Goal: Book appointment/travel/reservation

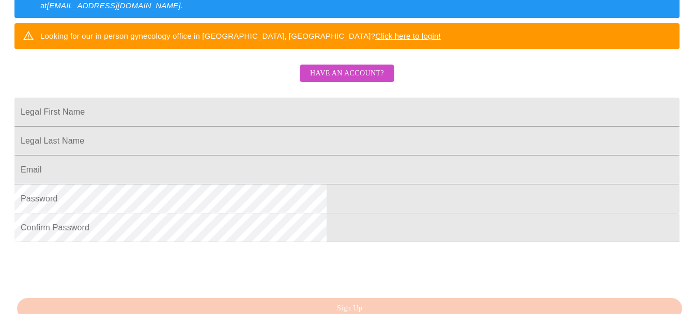
scroll to position [234, 0]
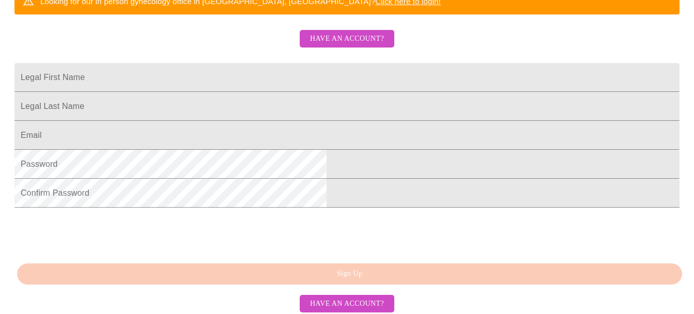
click at [334, 45] on span "Have an account?" at bounding box center [347, 39] width 74 height 13
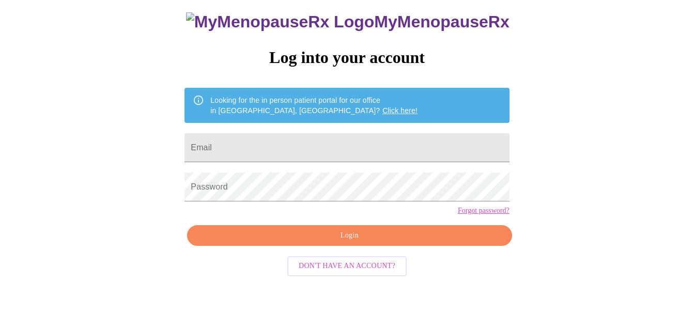
scroll to position [57, 0]
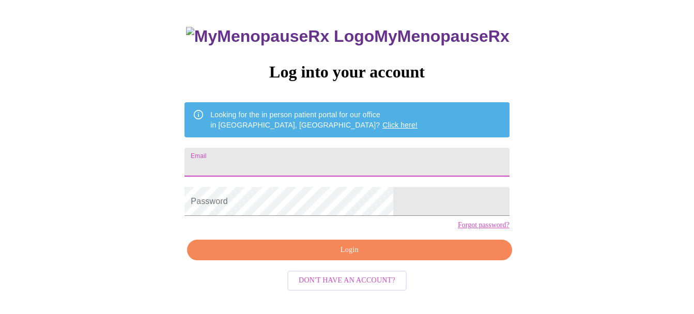
click at [284, 163] on input "Email" at bounding box center [346, 162] width 324 height 29
type input "[EMAIL_ADDRESS][DOMAIN_NAME]"
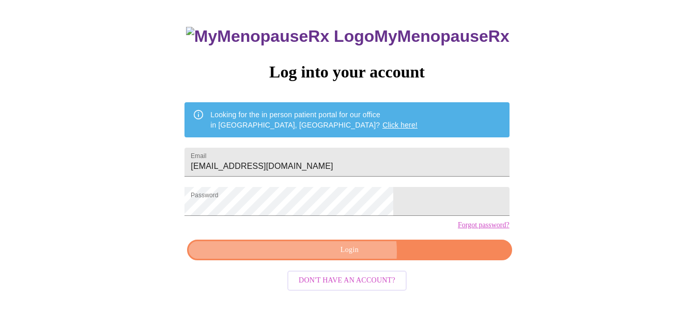
click at [350, 257] on span "Login" at bounding box center [349, 250] width 301 height 13
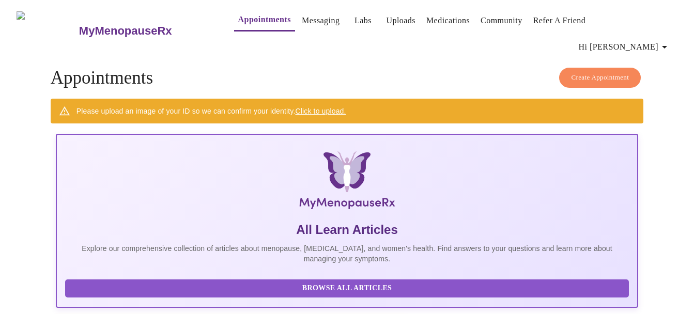
click at [335, 107] on link "Click to upload." at bounding box center [320, 111] width 51 height 8
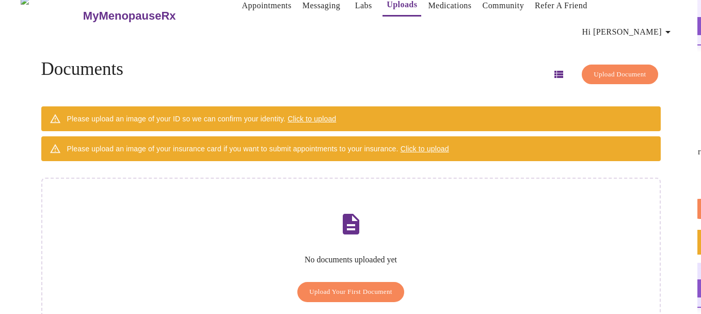
scroll to position [34, 0]
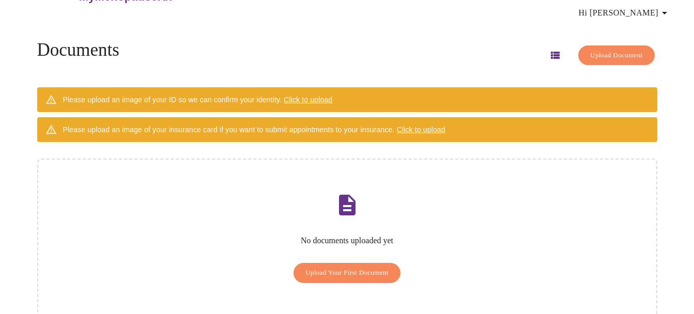
click at [366, 267] on span "Upload Your First Document" at bounding box center [346, 273] width 83 height 12
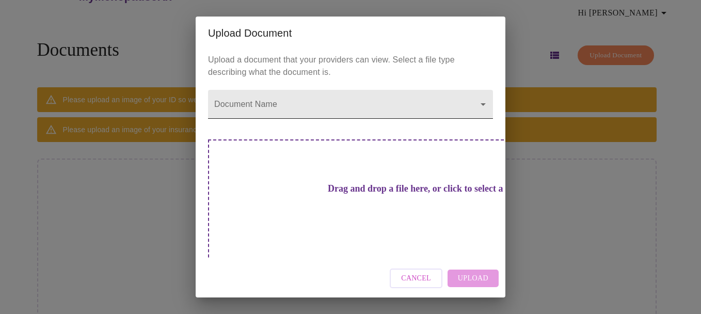
click at [482, 110] on body "MyMenopauseRx Appointments Messaging Labs Uploads Medications Community Refer a…" at bounding box center [350, 154] width 693 height 369
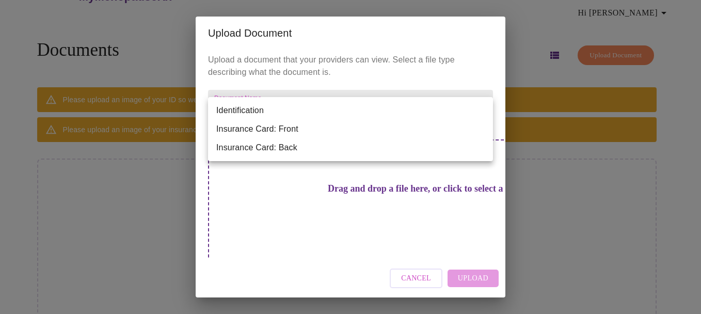
click at [305, 128] on li "Insurance Card: Front" at bounding box center [350, 129] width 285 height 19
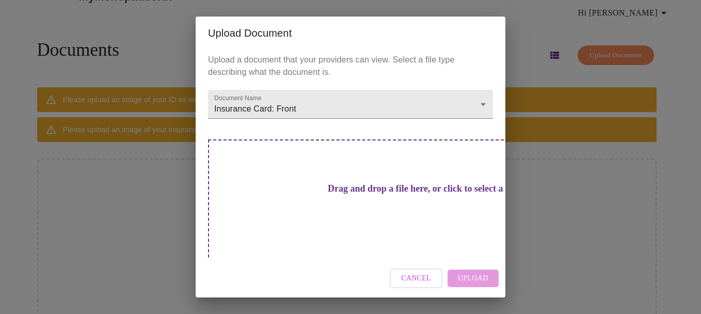
click at [319, 194] on h3 "Drag and drop a file here, or click to select a file" at bounding box center [422, 188] width 285 height 11
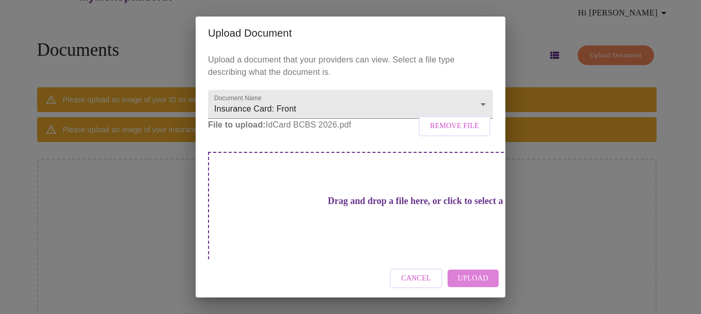
click at [478, 284] on span "Upload" at bounding box center [473, 278] width 30 height 13
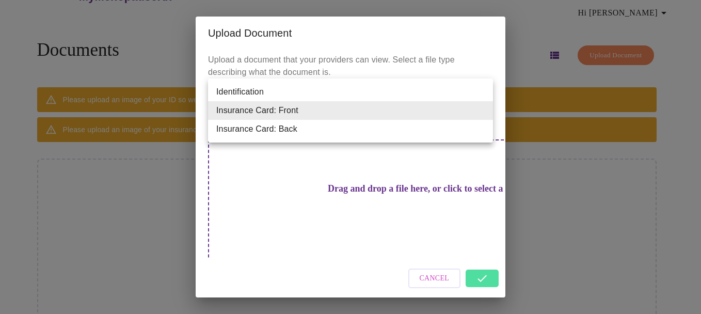
click at [481, 108] on body "MyMenopauseRx Appointments Messaging Labs Uploads Medications Community Refer a…" at bounding box center [350, 154] width 693 height 369
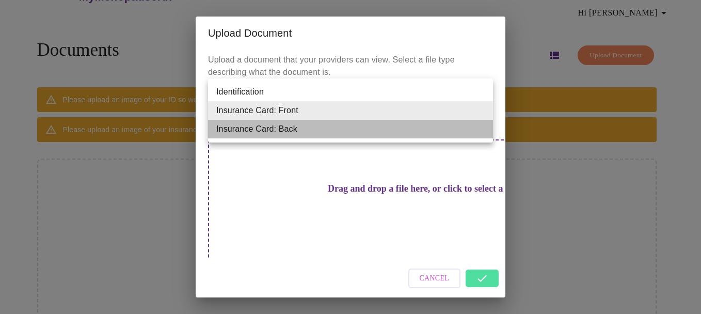
click at [282, 131] on li "Insurance Card: Back" at bounding box center [350, 129] width 285 height 19
type input "Insurance Card: Back"
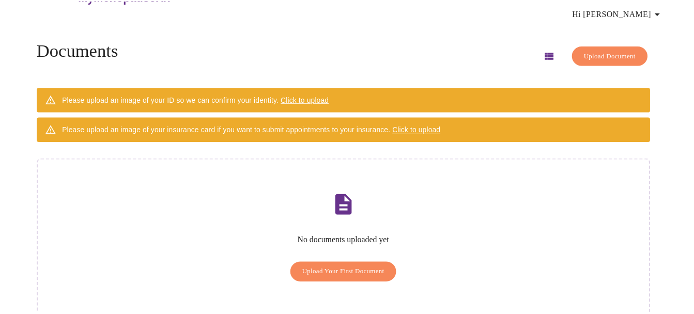
scroll to position [0, 0]
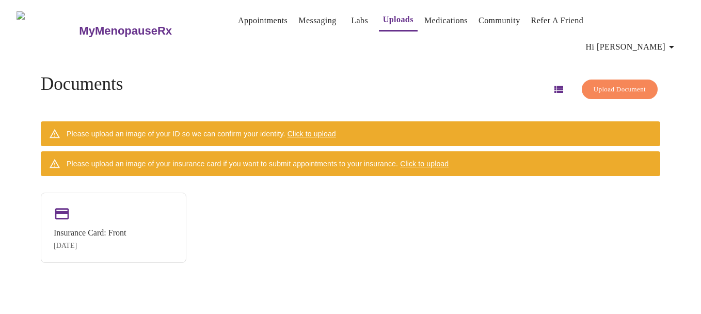
click at [440, 160] on span "Click to upload" at bounding box center [424, 164] width 49 height 8
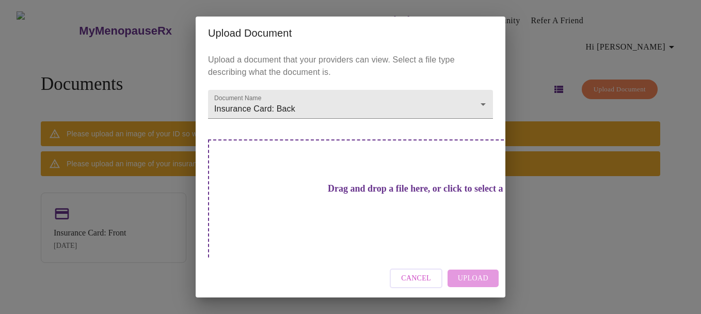
drag, startPoint x: 367, startPoint y: 192, endPoint x: 360, endPoint y: 186, distance: 9.2
click at [360, 186] on h3 "Drag and drop a file here, or click to select a file" at bounding box center [422, 188] width 285 height 11
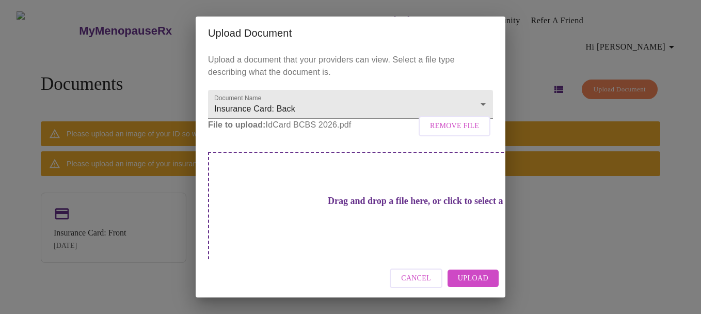
click at [470, 275] on span "Upload" at bounding box center [473, 278] width 30 height 13
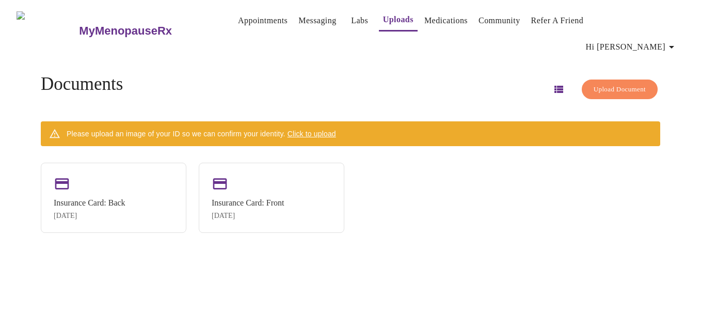
click at [316, 130] on span "Click to upload" at bounding box center [312, 134] width 49 height 8
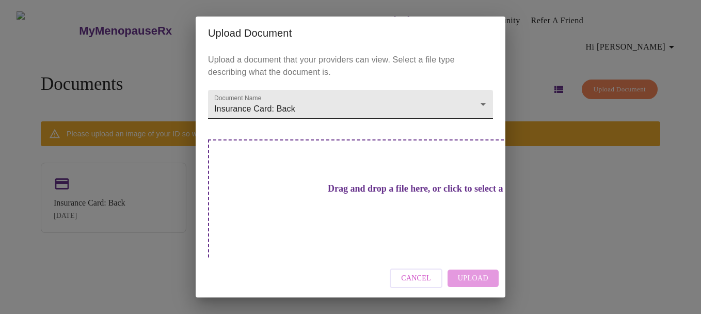
click at [486, 108] on body "MyMenopauseRx Appointments Messaging Labs Uploads Medications Community Refer a…" at bounding box center [350, 161] width 693 height 314
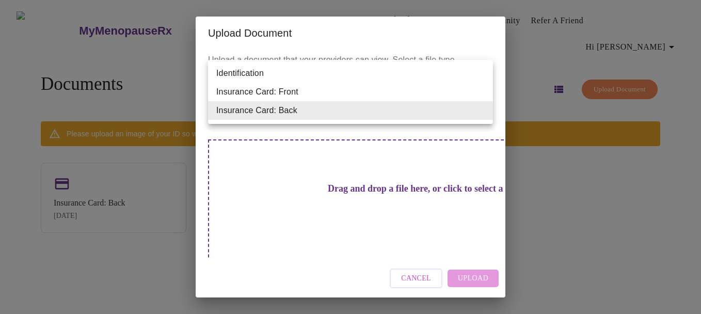
click at [287, 73] on li "Identification" at bounding box center [350, 73] width 285 height 19
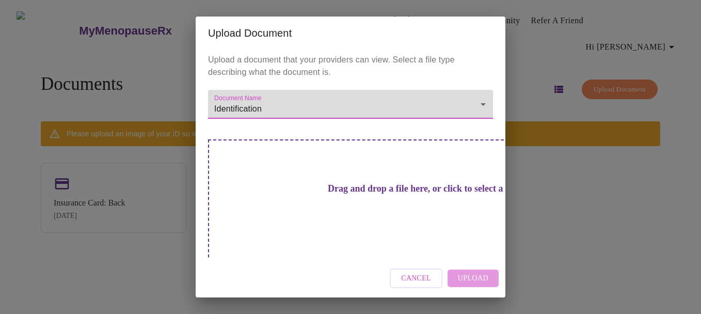
type input "Identification"
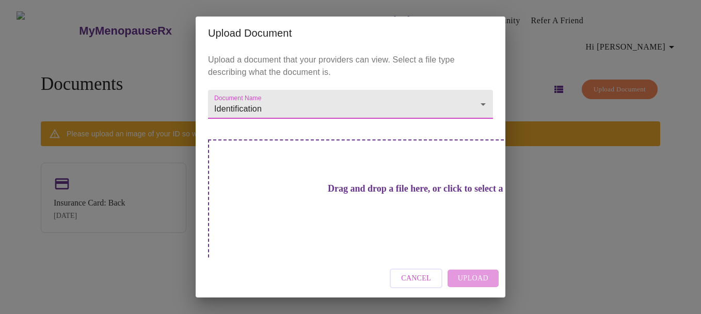
click at [329, 193] on h3 "Drag and drop a file here, or click to select a file" at bounding box center [422, 188] width 285 height 11
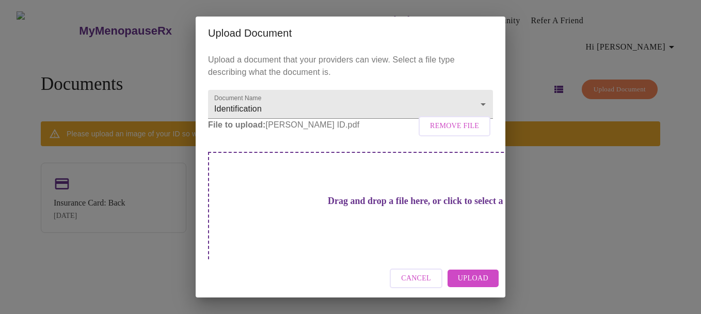
click at [476, 276] on span "Upload" at bounding box center [473, 278] width 30 height 13
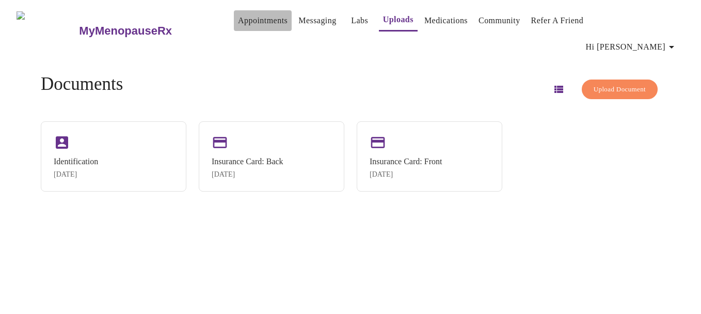
click at [238, 23] on link "Appointments" at bounding box center [263, 20] width 50 height 14
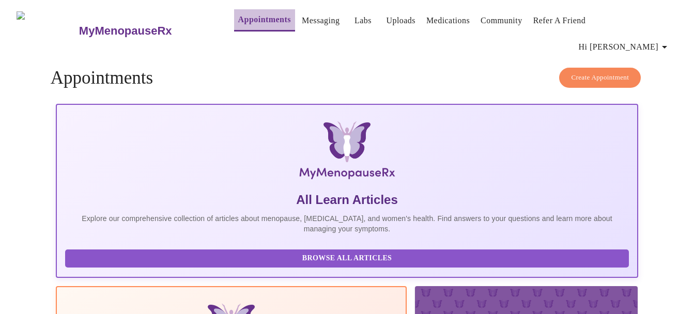
click at [238, 23] on link "Appointments" at bounding box center [264, 19] width 53 height 14
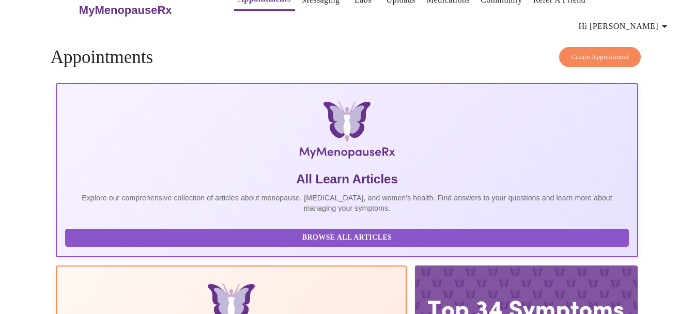
scroll to position [75, 0]
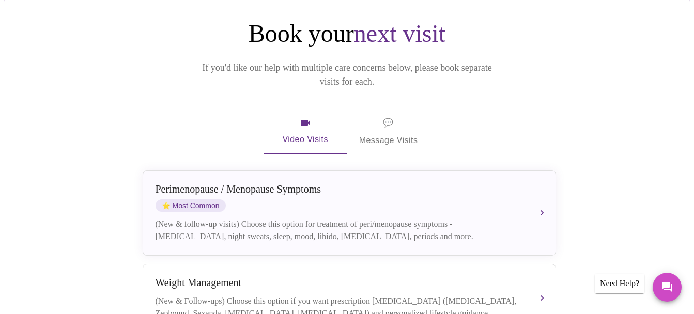
scroll to position [151, 0]
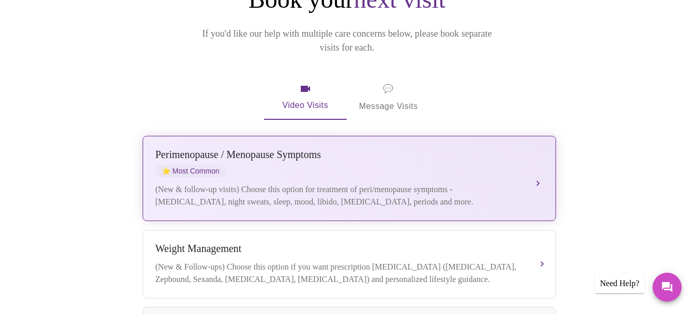
click at [524, 149] on div "[MEDICAL_DATA] / Menopause Symptoms ⭐ Most Common (New & follow-up visits) Choo…" at bounding box center [348, 178] width 387 height 59
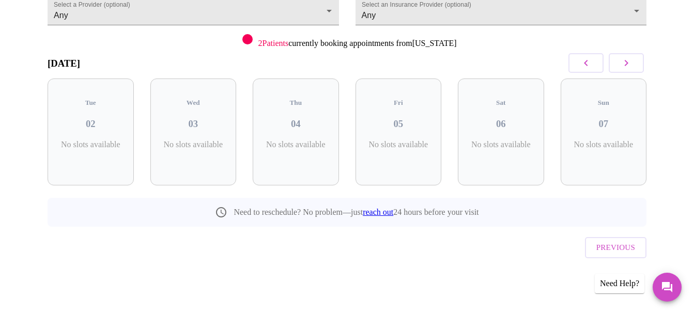
scroll to position [92, 0]
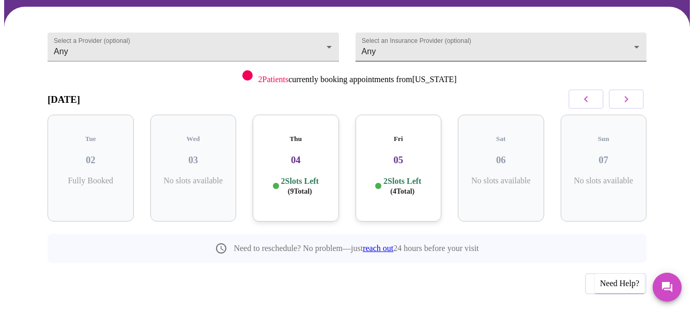
click at [642, 26] on body "MyMenopauseRx Appointments Messaging Labs Uploads Medications Community Refer a…" at bounding box center [346, 129] width 685 height 434
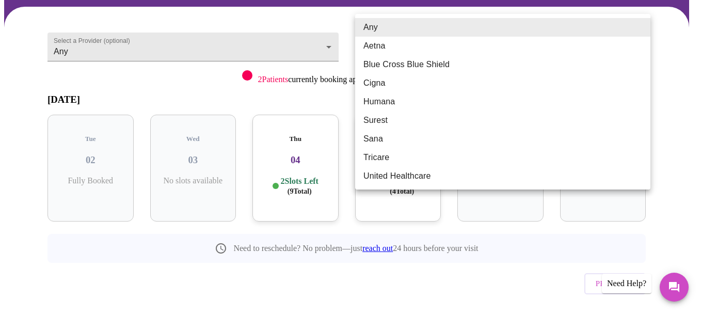
click at [450, 66] on li "Blue Cross Blue Shield" at bounding box center [502, 64] width 295 height 19
type input "Blue Cross Blue Shield"
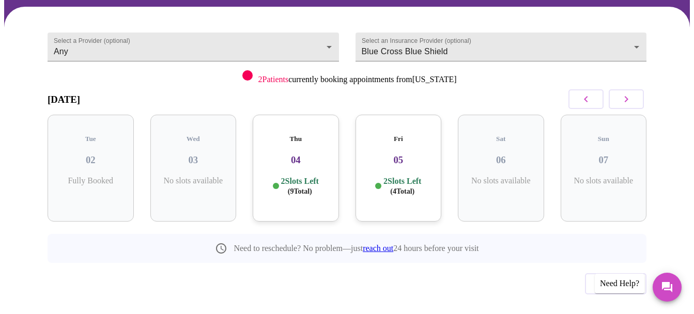
click at [309, 176] on p "2 Slots Left ( 9 Total)" at bounding box center [300, 186] width 38 height 20
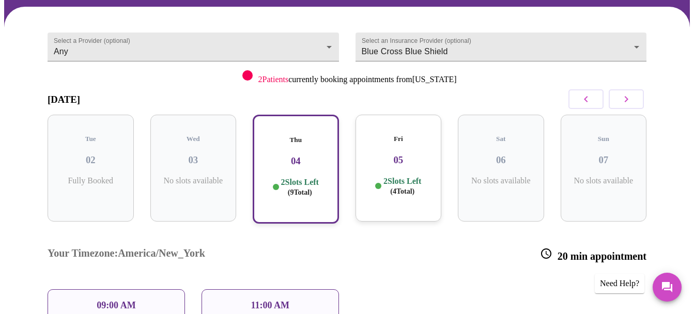
click at [129, 300] on p "09:00 AM" at bounding box center [116, 305] width 39 height 11
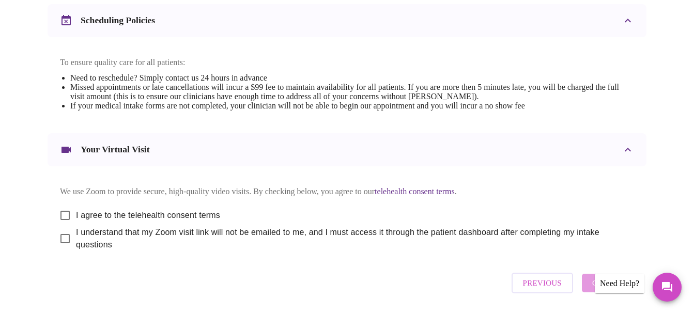
scroll to position [438, 0]
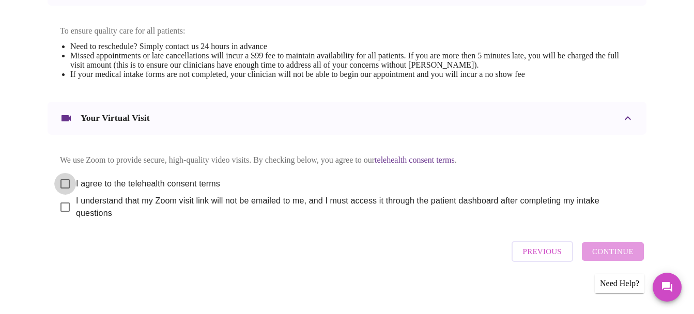
click at [64, 176] on input "I agree to the telehealth consent terms" at bounding box center [65, 184] width 22 height 22
checkbox input "true"
click at [58, 202] on input "I understand that my Zoom visit link will not be emailed to me, and I must acce…" at bounding box center [65, 207] width 22 height 22
checkbox input "true"
click at [615, 251] on span "Continue" at bounding box center [612, 251] width 41 height 13
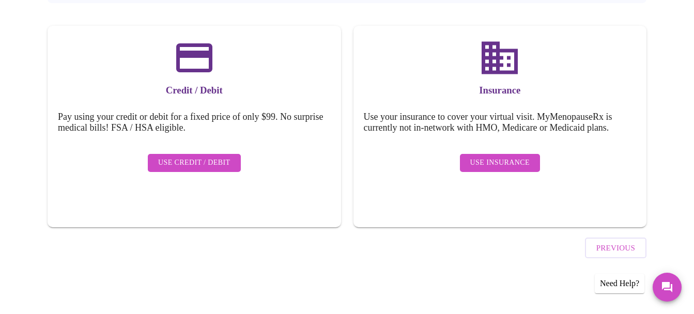
scroll to position [126, 0]
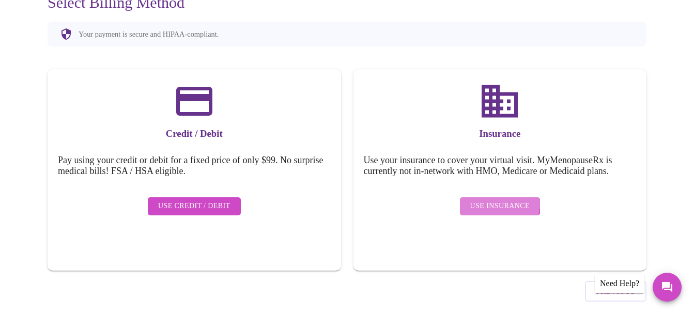
click at [501, 200] on span "Use Insurance" at bounding box center [499, 206] width 59 height 13
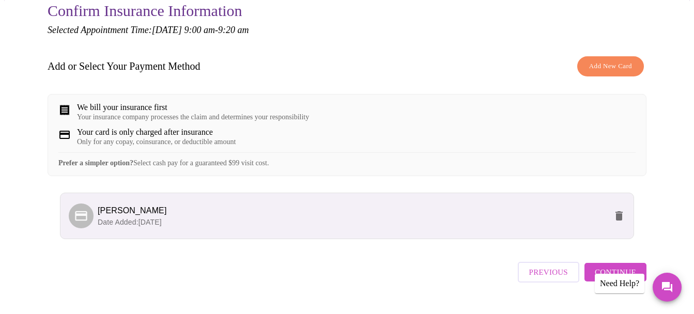
scroll to position [136, 0]
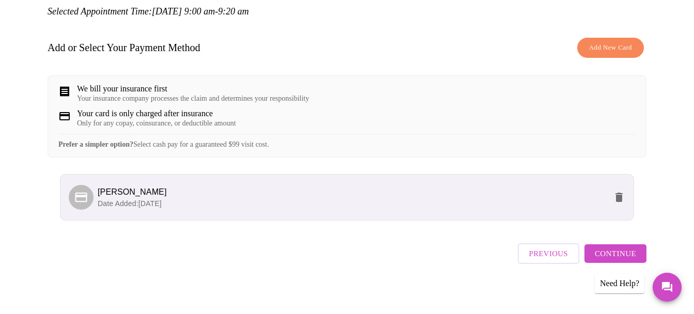
click at [628, 252] on span "Continue" at bounding box center [615, 253] width 41 height 13
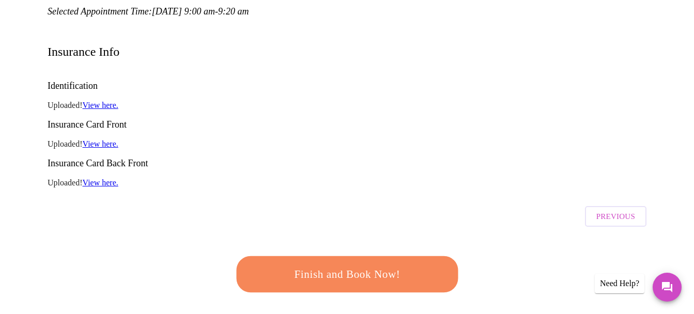
click at [342, 265] on span "Finish and Book Now!" at bounding box center [347, 274] width 191 height 19
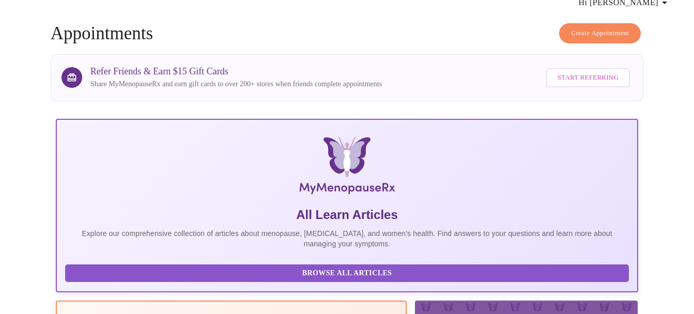
scroll to position [136, 0]
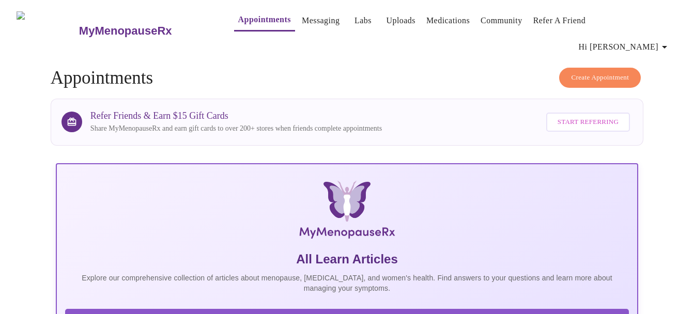
scroll to position [136, 0]
